Goal: Information Seeking & Learning: Learn about a topic

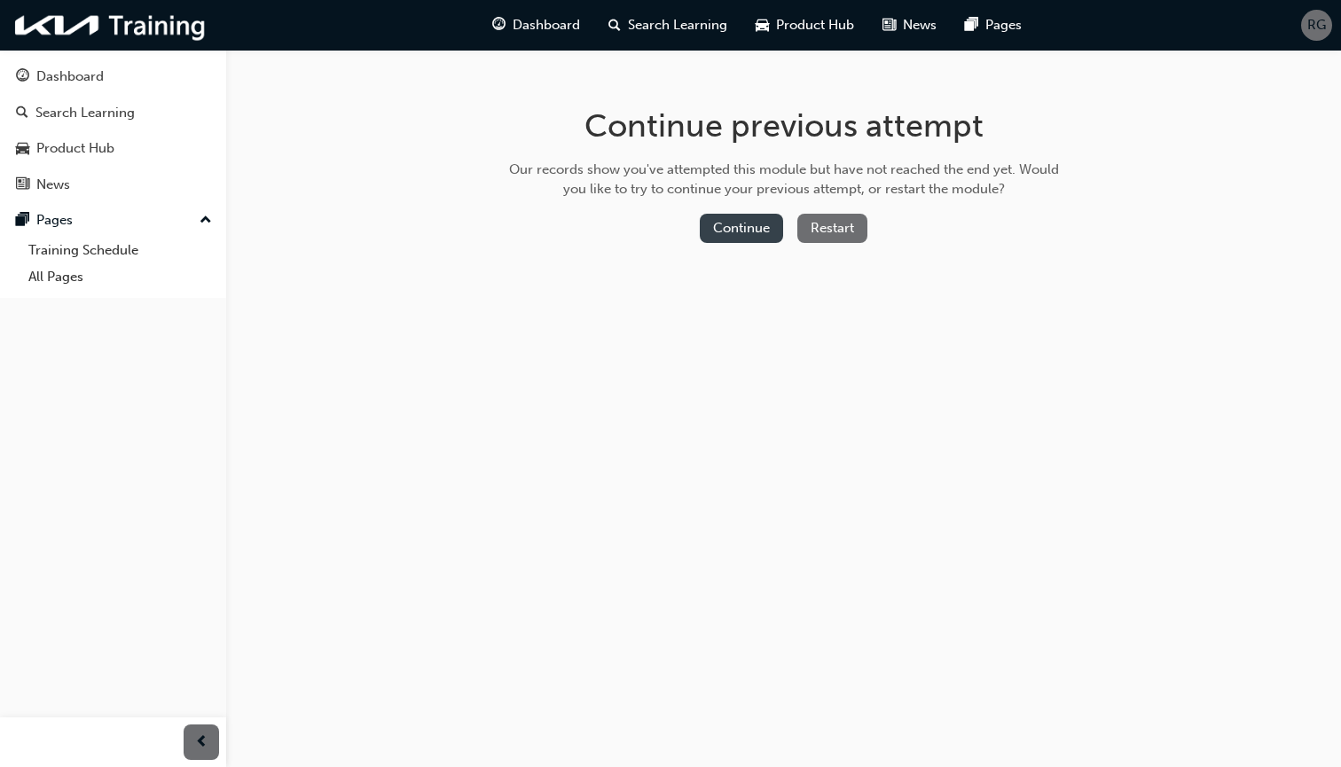
click at [746, 224] on button "Continue" at bounding box center [741, 228] width 83 height 29
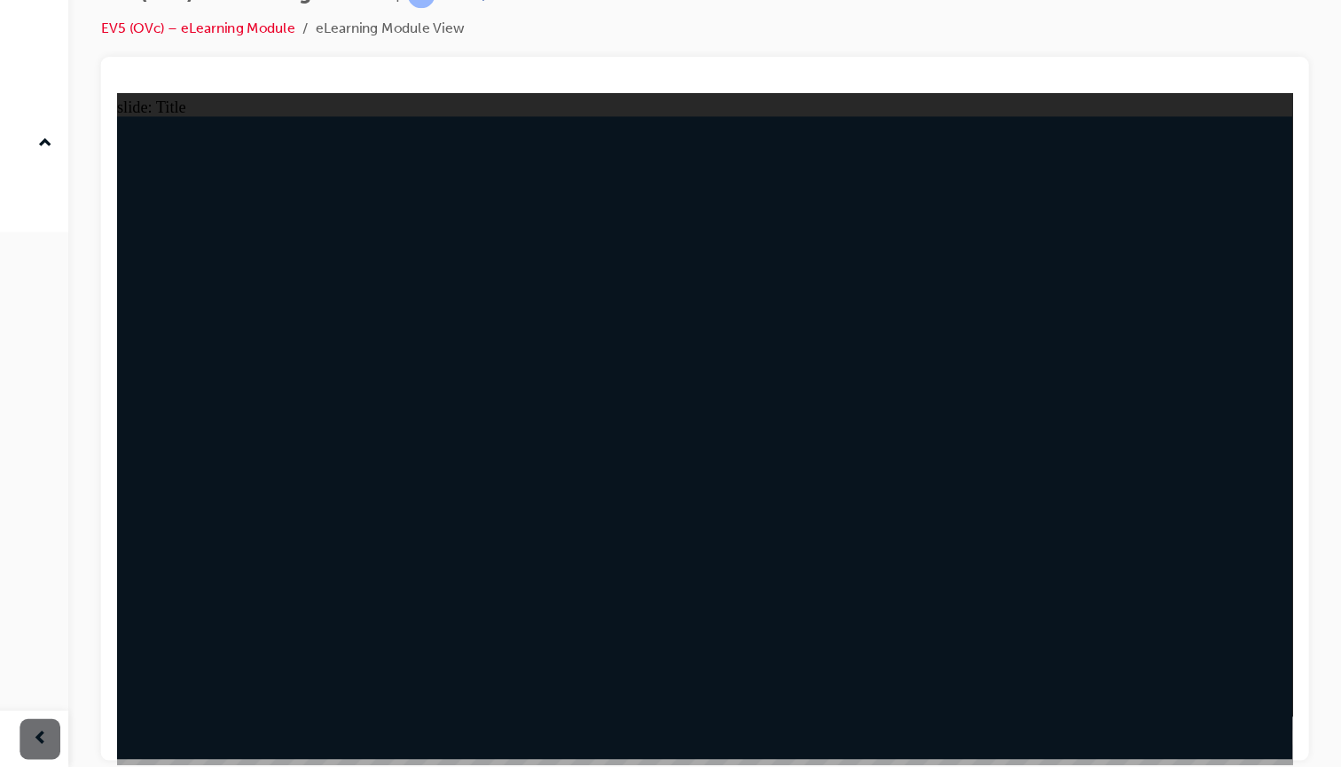
radio input "true"
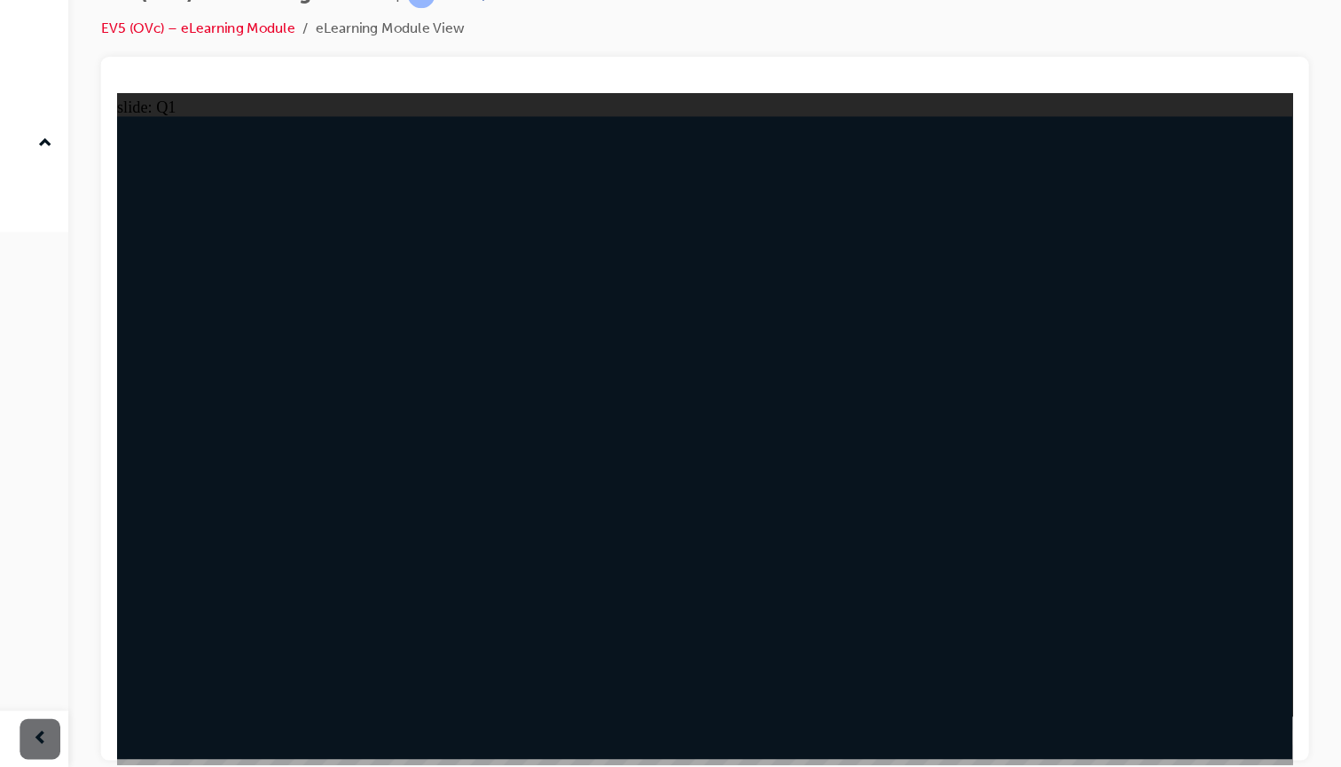
radio input "true"
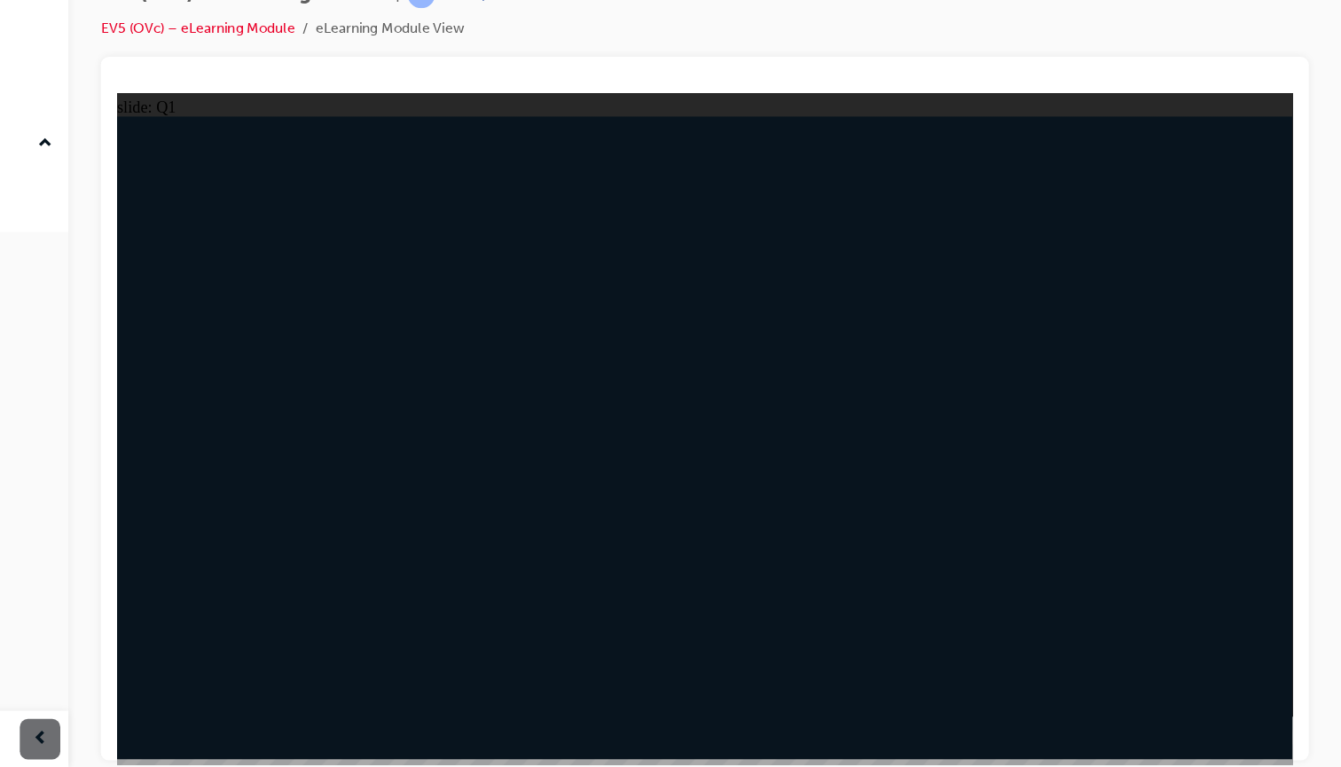
radio input "true"
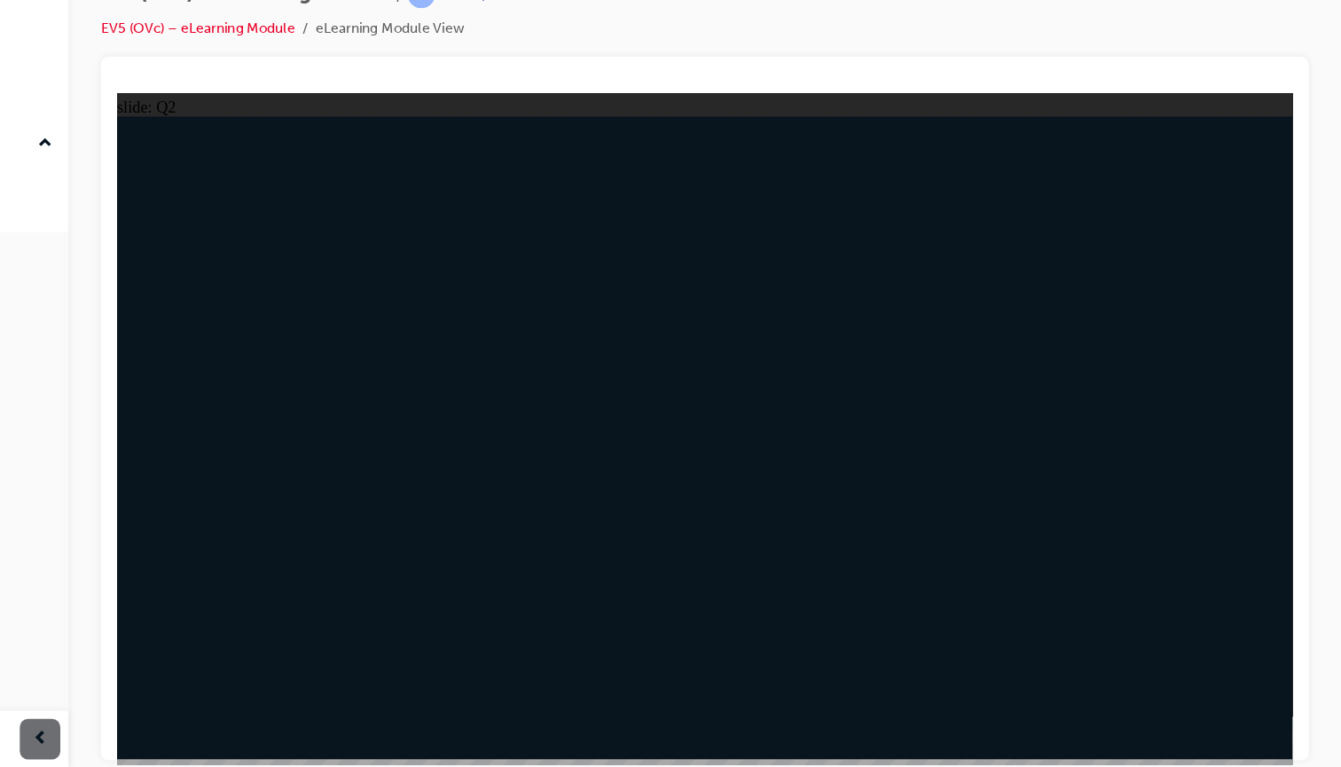
radio input "true"
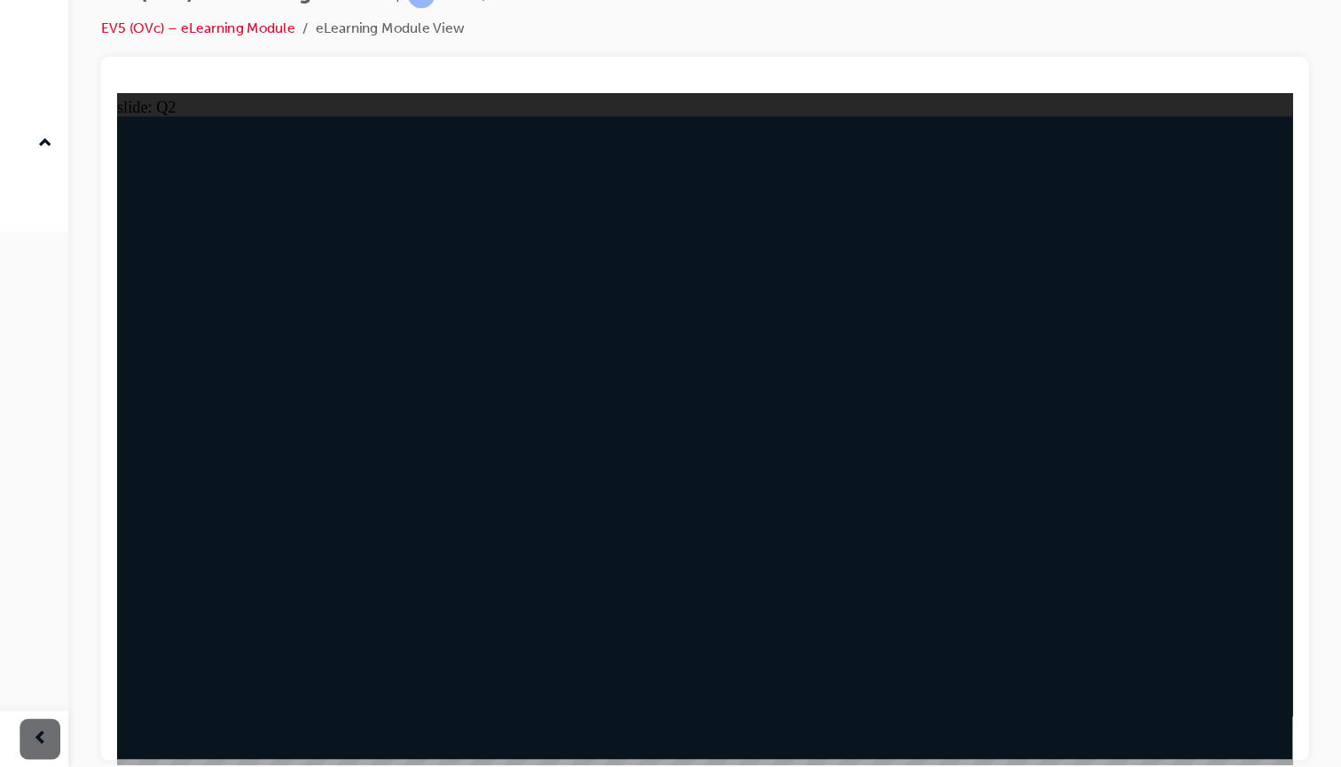
radio input "false"
radio input "true"
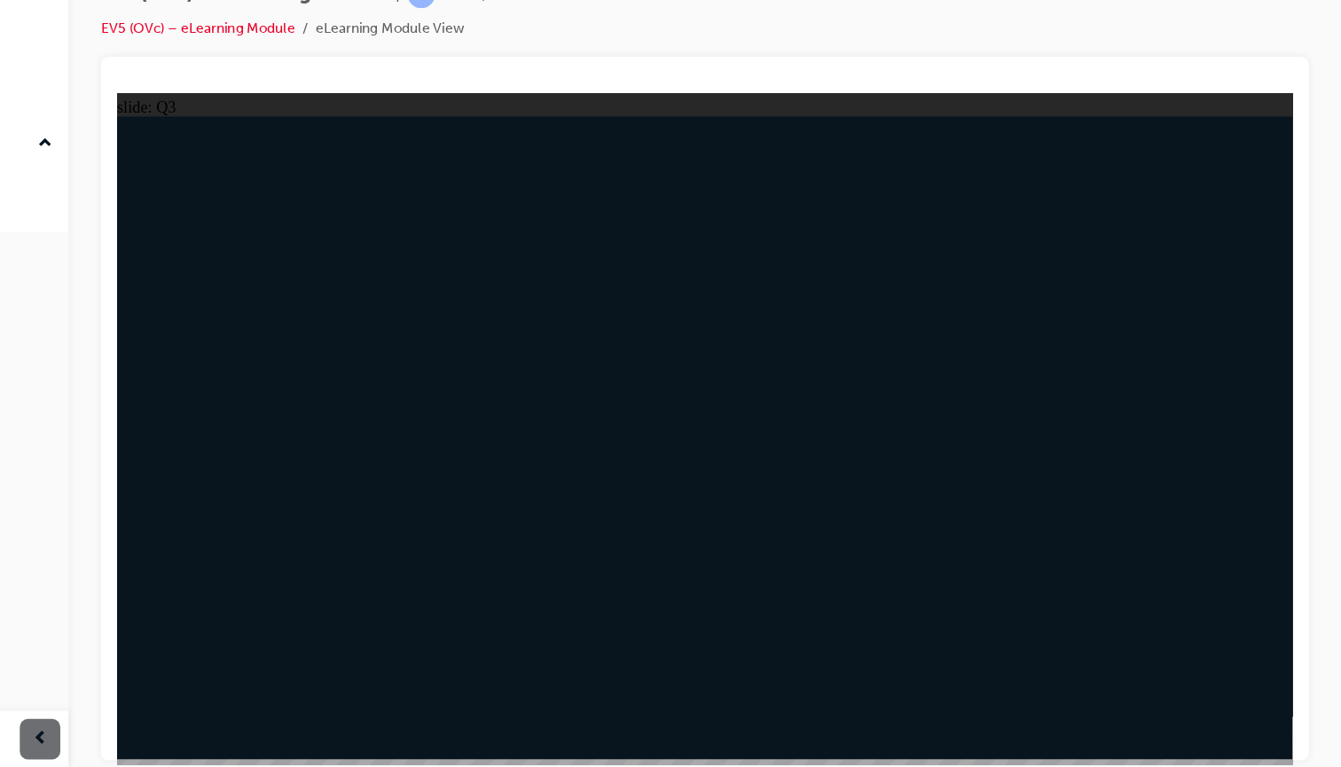
radio input "true"
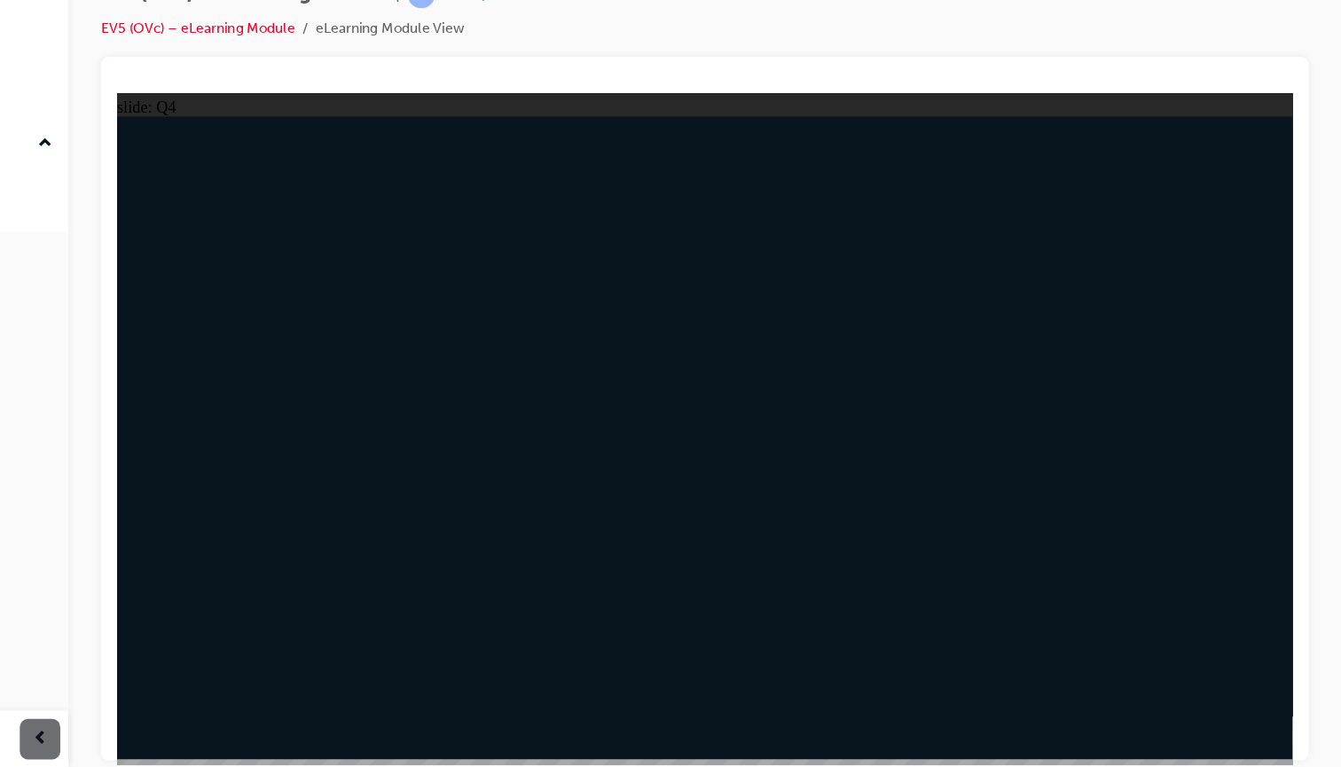
radio input "true"
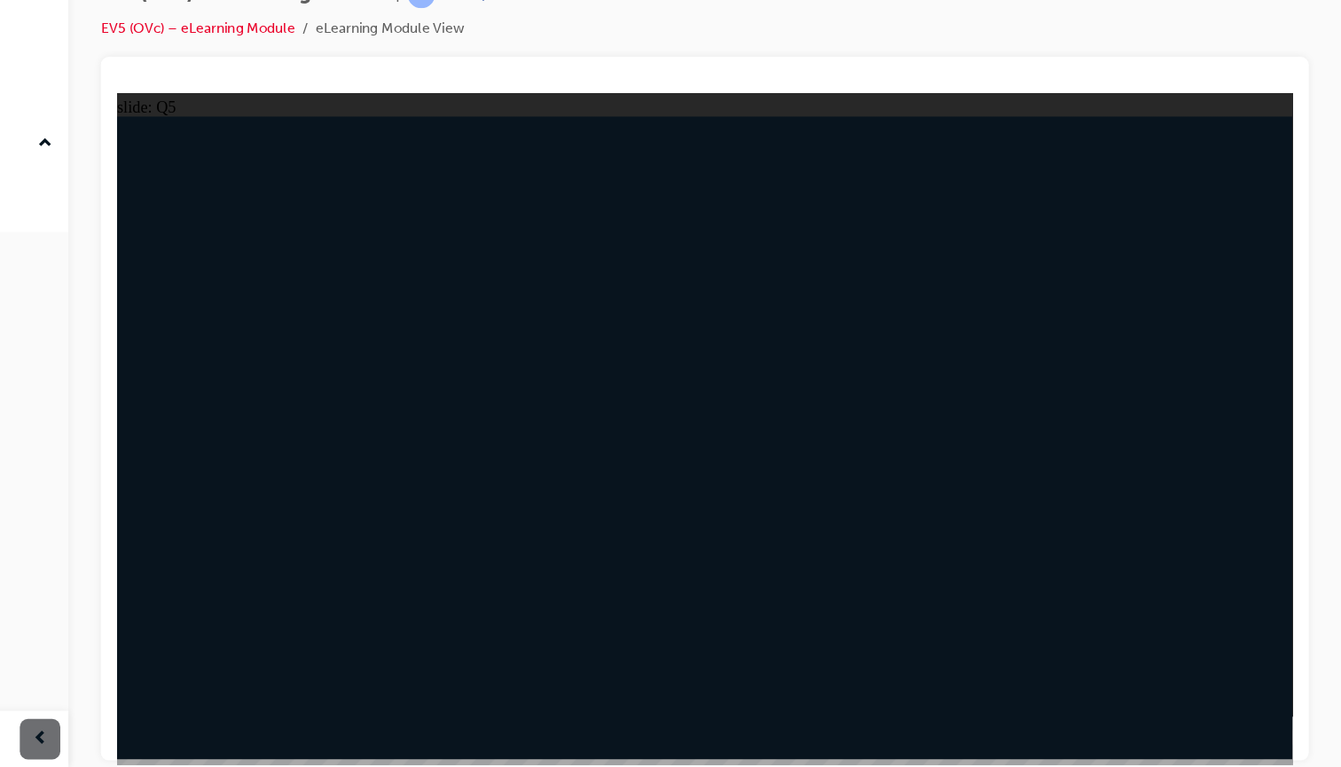
radio input "true"
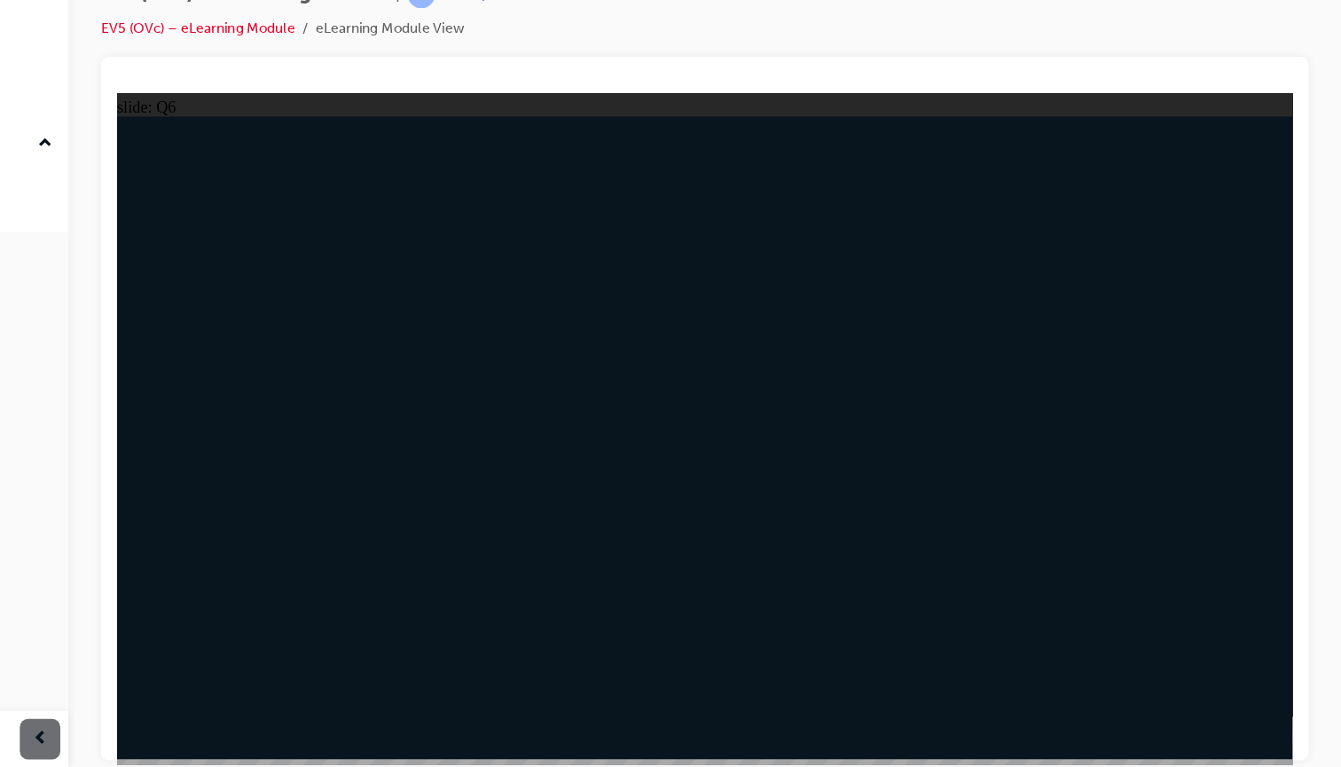
radio input "false"
radio input "true"
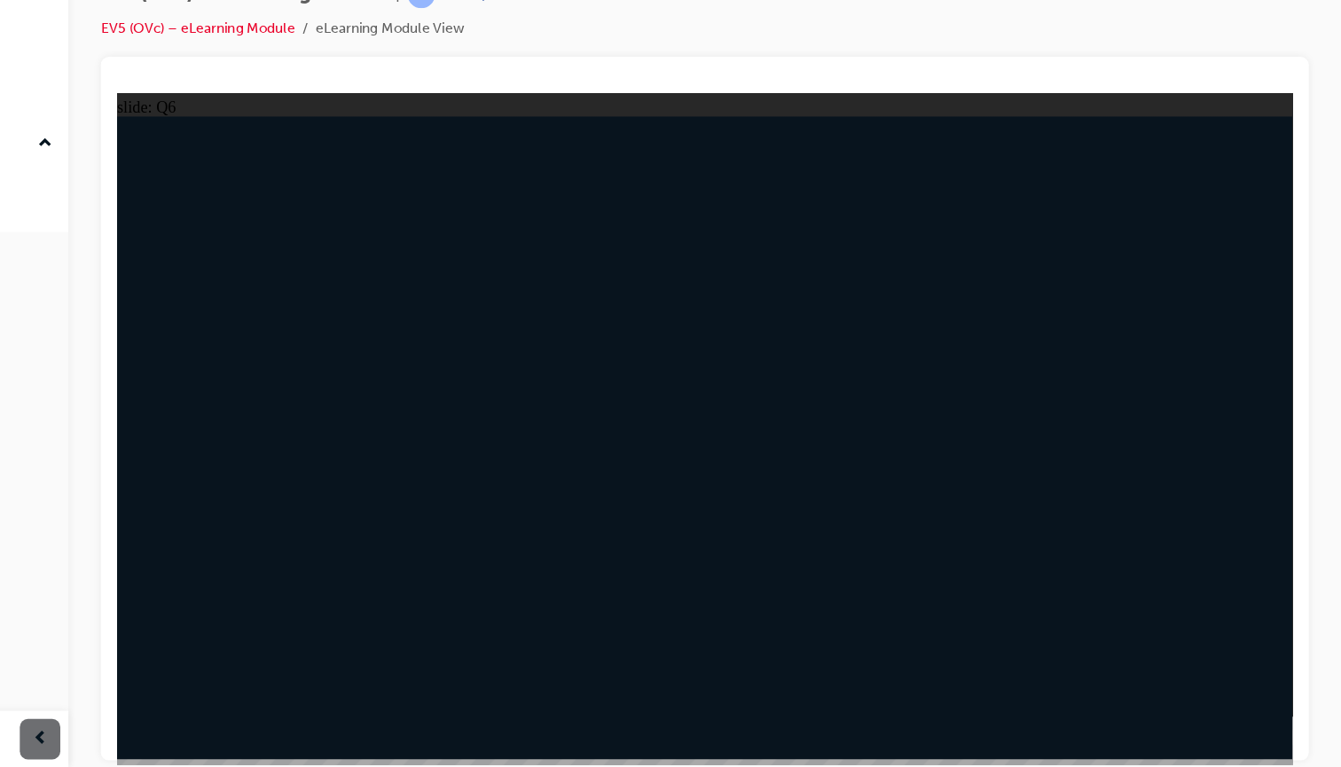
radio input "true"
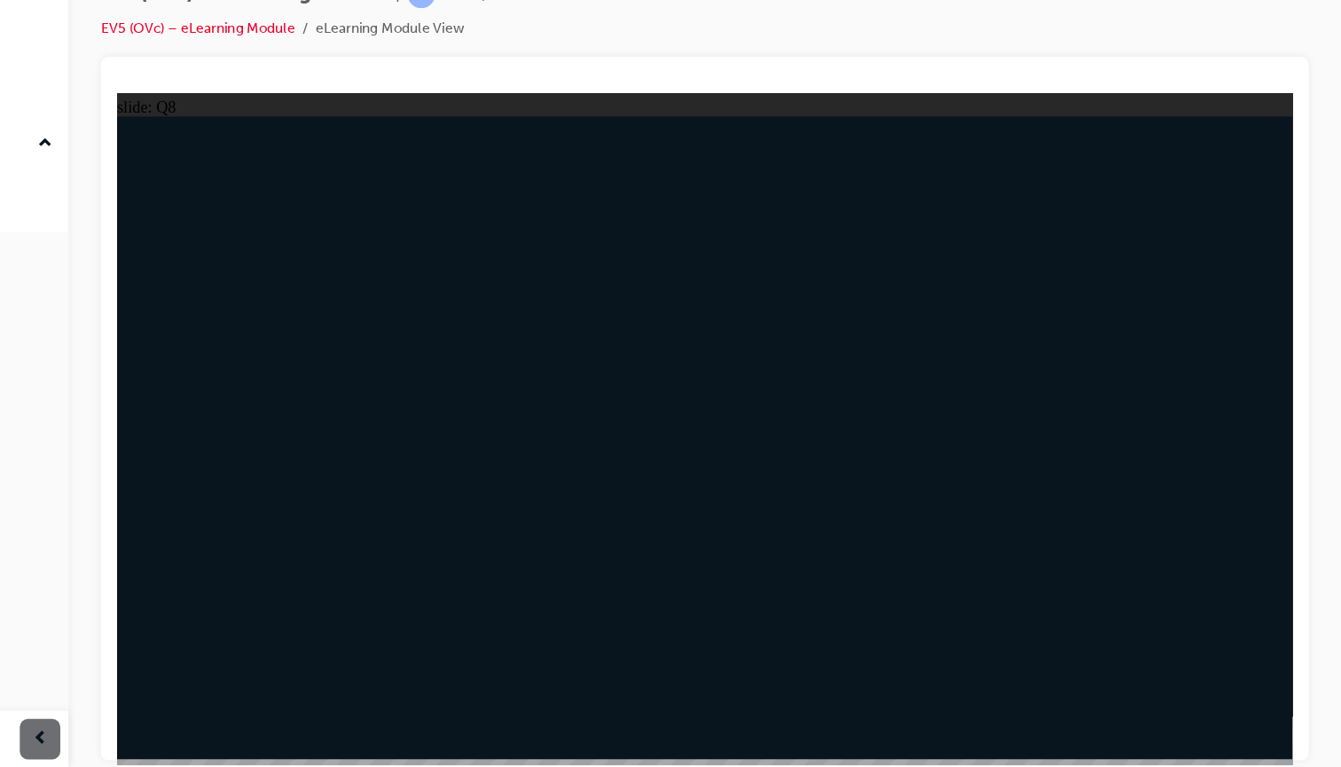
radio input "true"
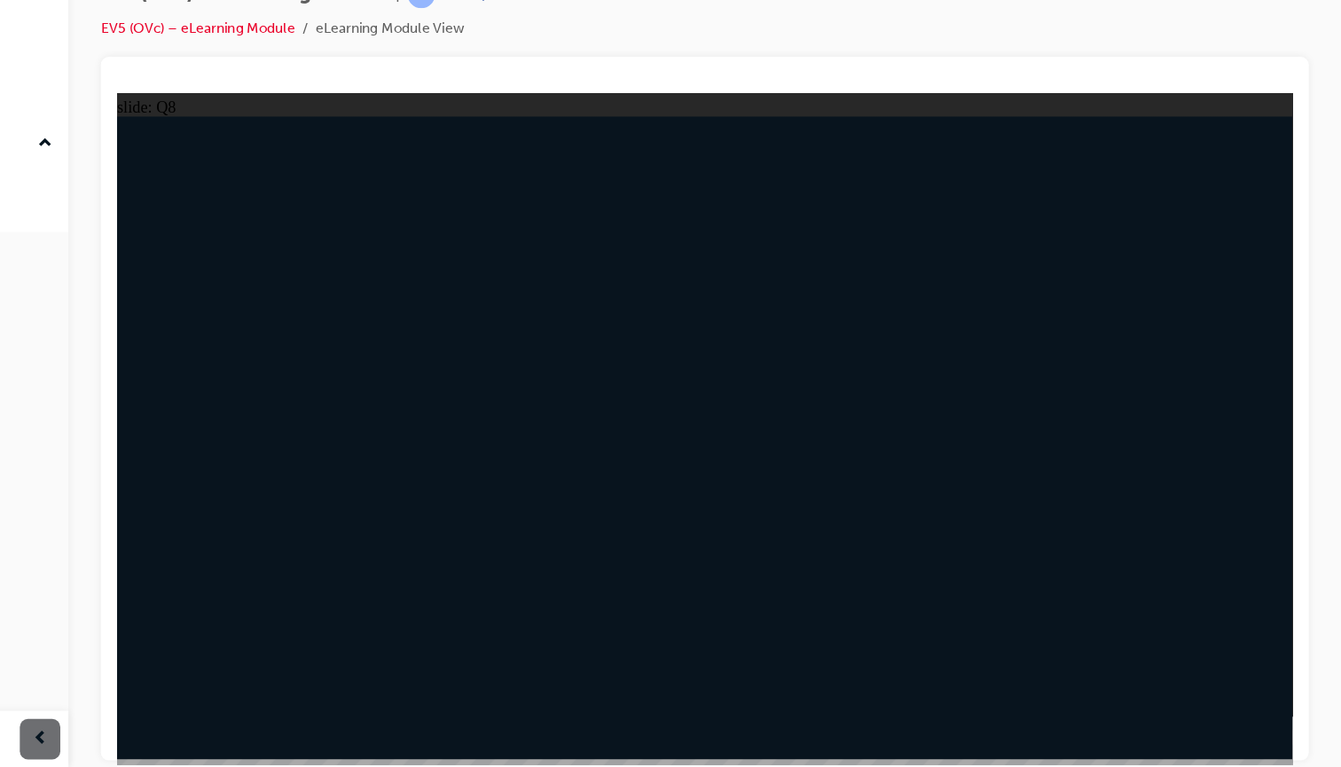
radio input "true"
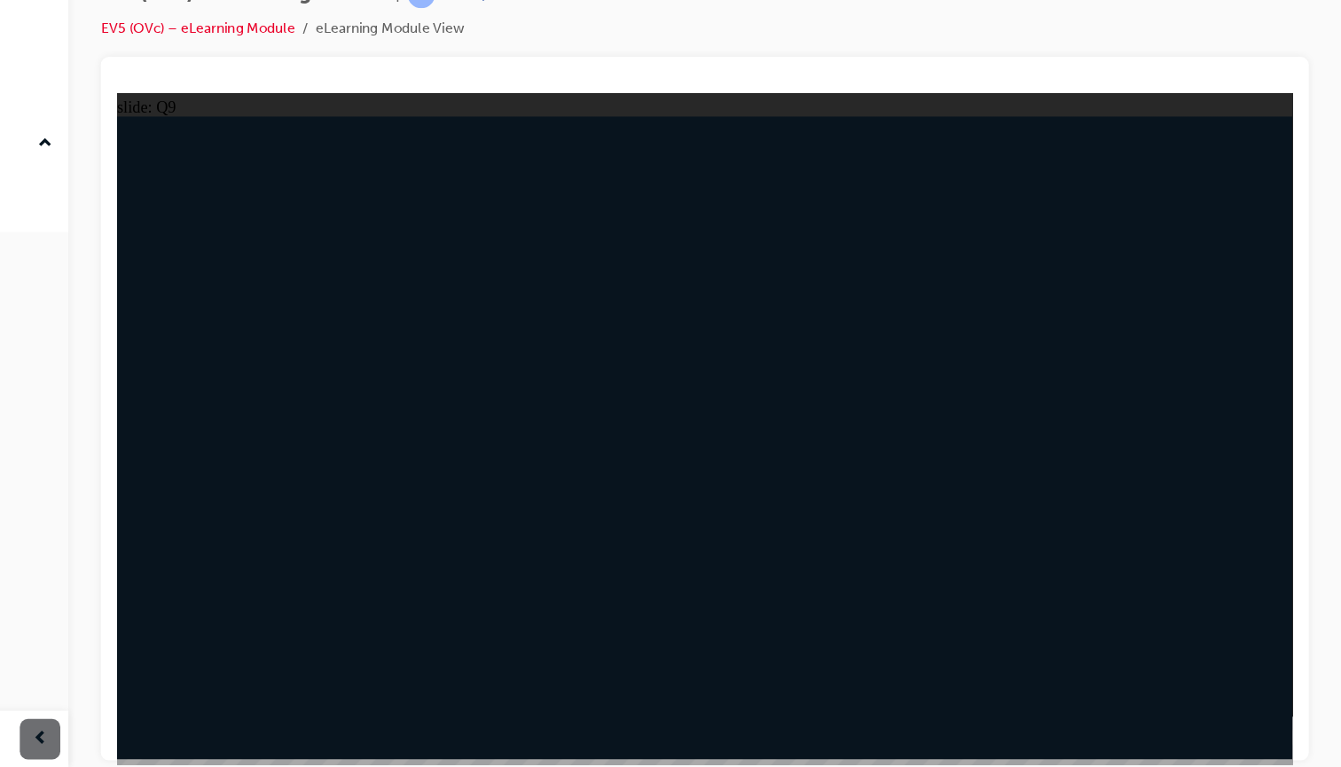
radio input "true"
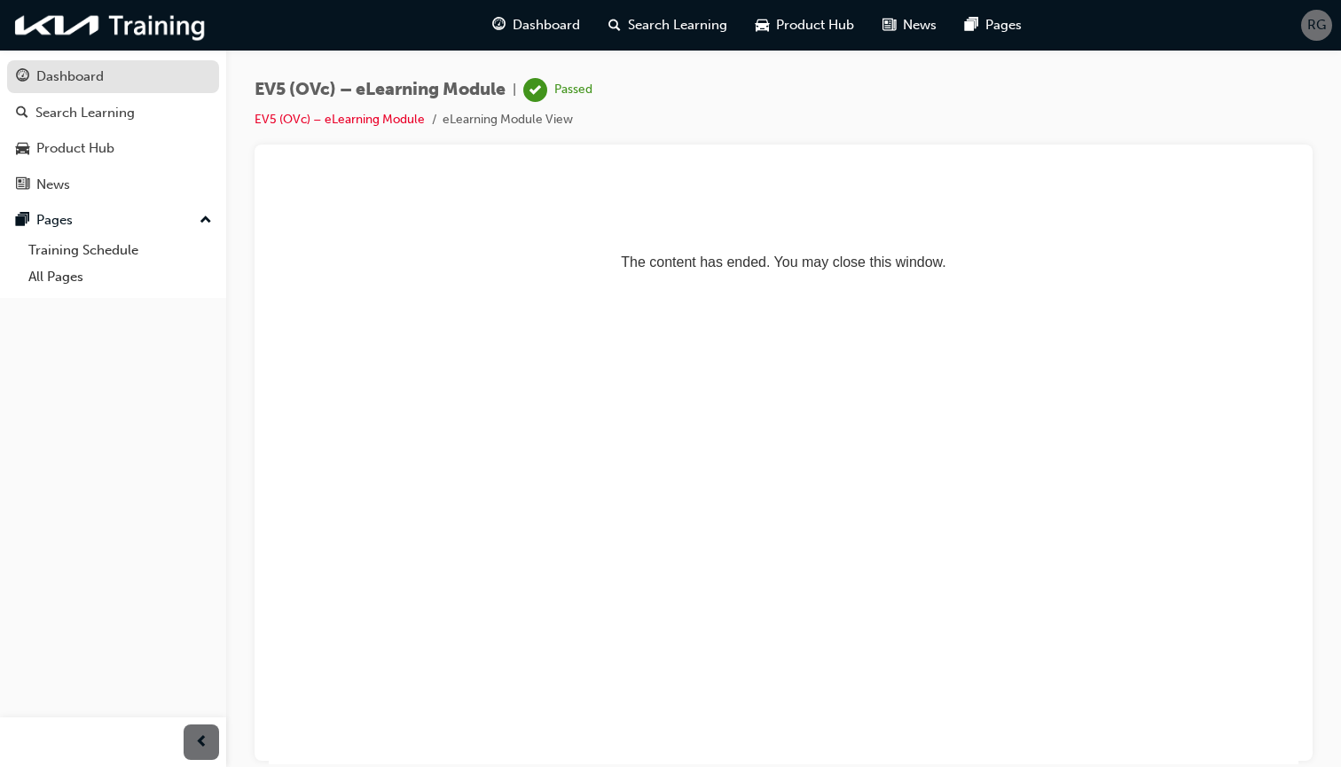
click at [35, 75] on div "Dashboard" at bounding box center [113, 77] width 194 height 22
